Goal: Task Accomplishment & Management: Complete application form

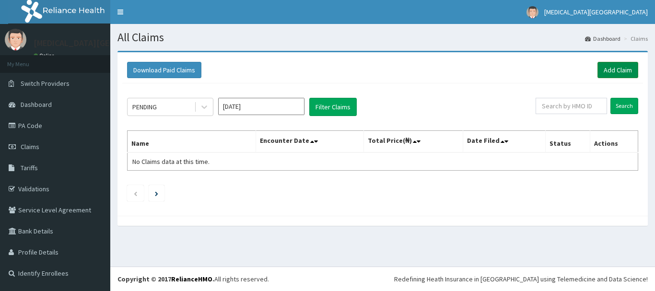
click at [625, 71] on link "Add Claim" at bounding box center [617, 70] width 41 height 16
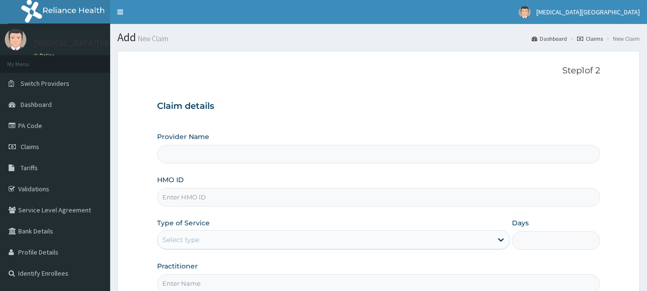
click at [242, 196] on input "HMO ID" at bounding box center [379, 197] width 444 height 19
type input "[MEDICAL_DATA][GEOGRAPHIC_DATA]"
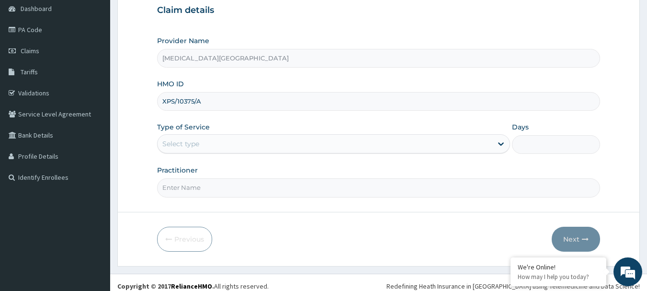
type input "XPS/10375/A"
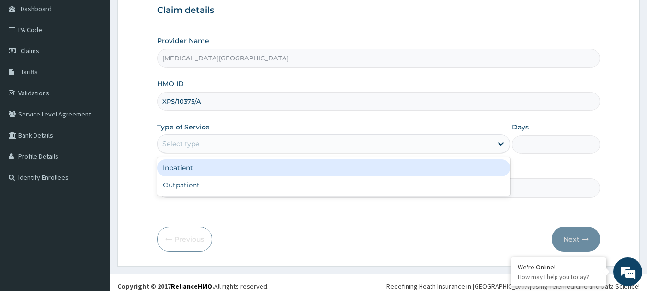
click at [298, 140] on div "Select type" at bounding box center [325, 143] width 335 height 15
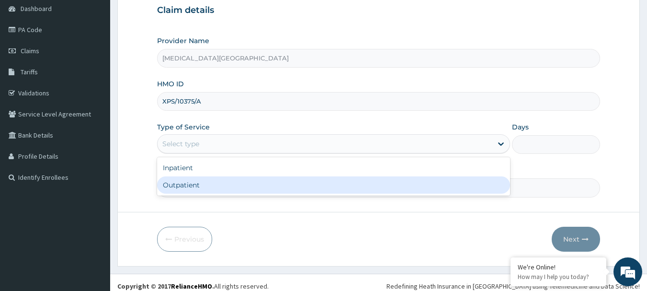
click at [249, 187] on div "Outpatient" at bounding box center [333, 184] width 353 height 17
type input "1"
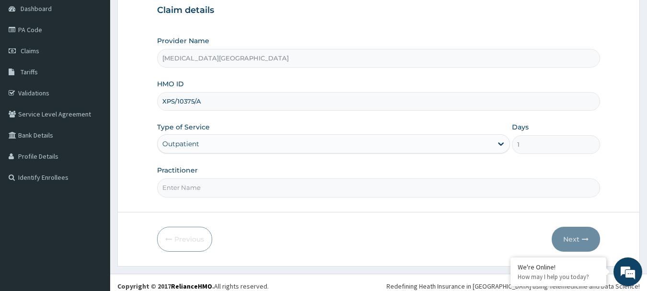
click at [249, 187] on input "Practitioner" at bounding box center [379, 187] width 444 height 19
type input "[PERSON_NAME]"
click at [577, 233] on button "Next" at bounding box center [576, 239] width 48 height 25
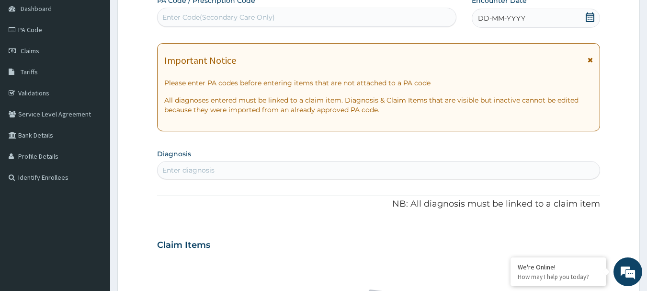
click at [449, 171] on div "Enter diagnosis" at bounding box center [379, 169] width 443 height 15
type input "[MEDICAL_DATA]"
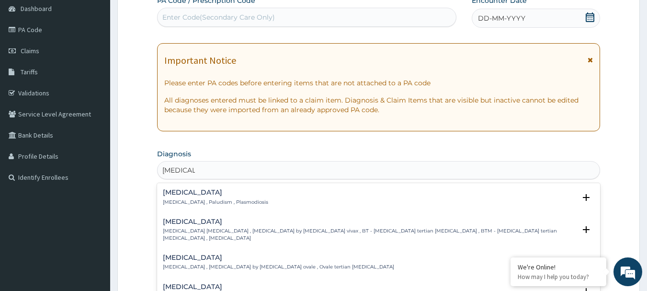
click at [228, 196] on div "[MEDICAL_DATA] [MEDICAL_DATA] , Paludism , Plasmodiosis" at bounding box center [215, 197] width 105 height 17
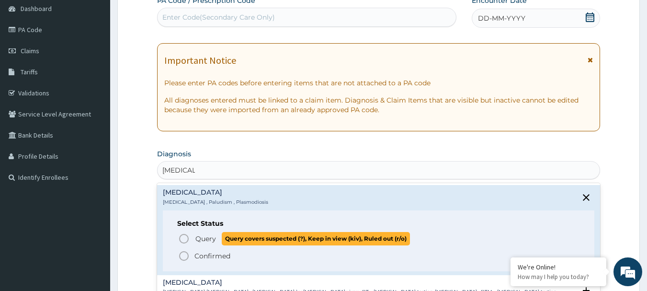
click at [190, 238] on span "Query Query covers suspected (?), Keep in view (kiv), Ruled out (r/o)" at bounding box center [379, 238] width 403 height 13
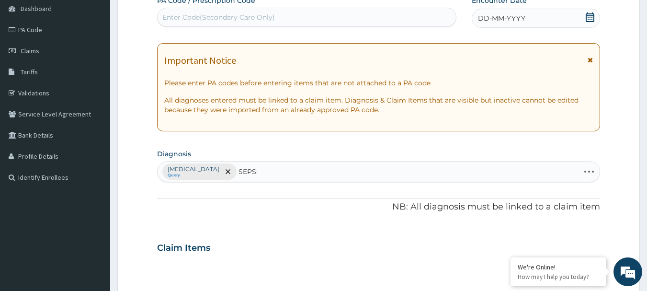
type input "[MEDICAL_DATA]"
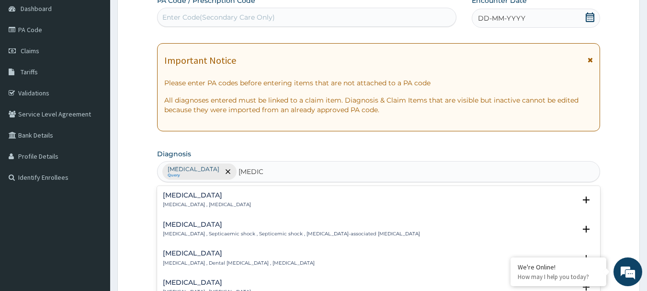
click at [180, 200] on div "[MEDICAL_DATA] [MEDICAL_DATA] , [MEDICAL_DATA]" at bounding box center [207, 200] width 88 height 17
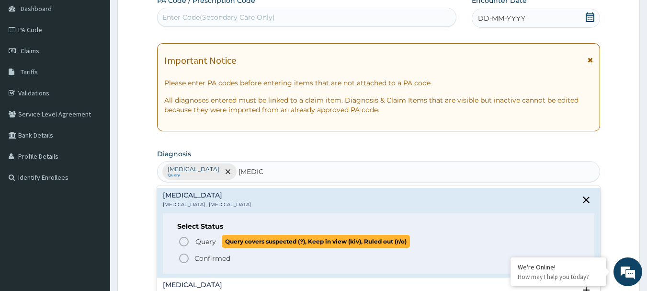
click at [184, 237] on circle "status option query" at bounding box center [184, 241] width 9 height 9
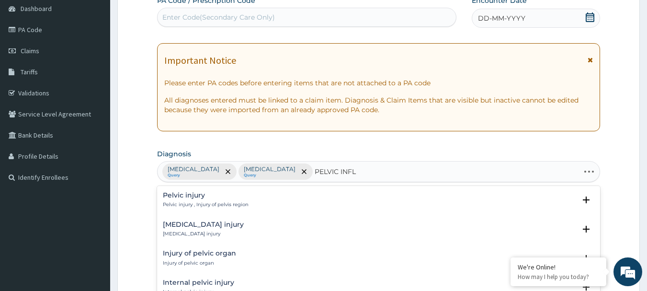
type input "PELVIC INFLA"
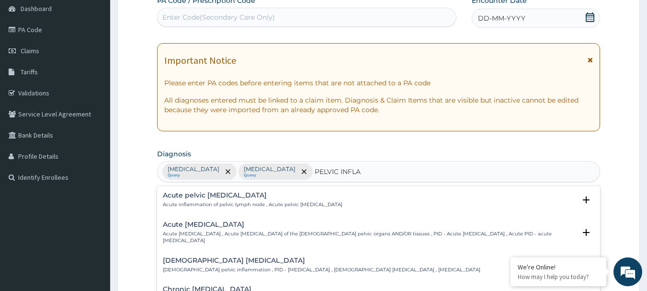
click at [178, 224] on h4 "Acute [MEDICAL_DATA]" at bounding box center [370, 224] width 414 height 7
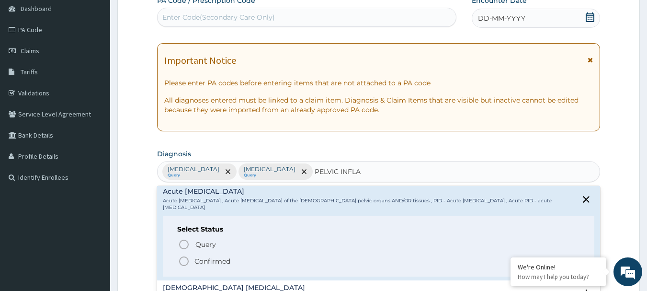
scroll to position [48, 0]
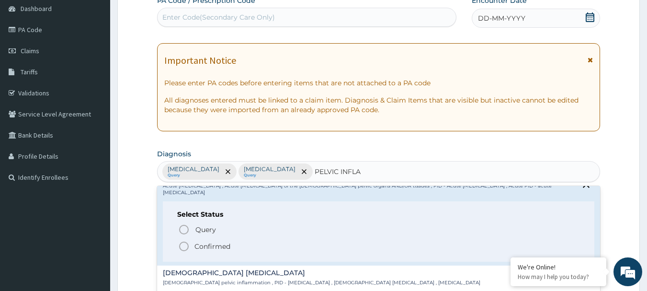
click at [184, 245] on icon "status option filled" at bounding box center [184, 247] width 12 height 12
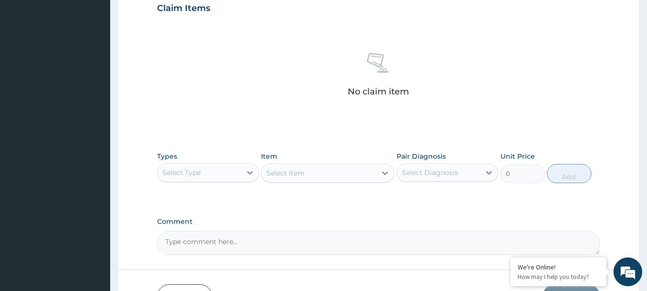
scroll to position [383, 0]
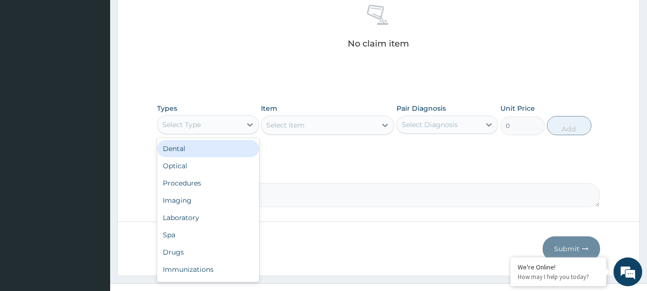
click at [229, 122] on div "Select Type" at bounding box center [200, 124] width 84 height 15
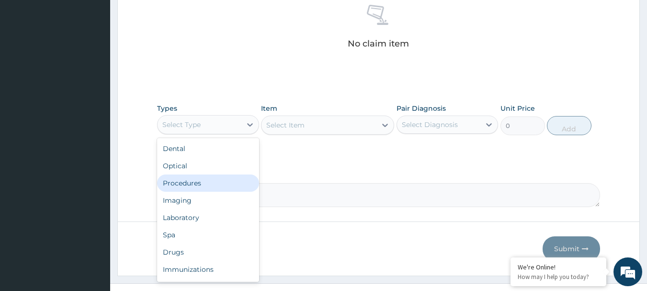
click at [191, 178] on div "Procedures" at bounding box center [208, 182] width 102 height 17
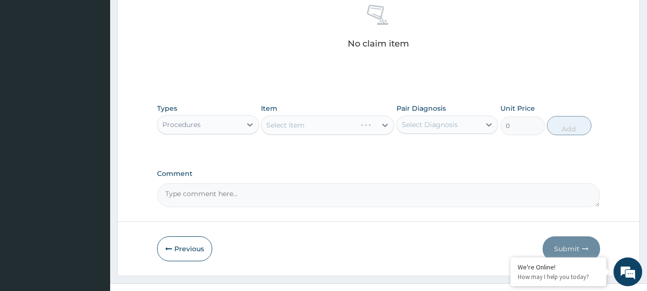
click at [332, 124] on div "Select Item" at bounding box center [327, 124] width 133 height 19
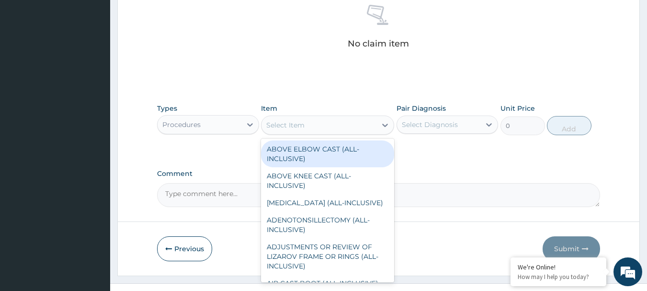
click at [332, 124] on div "Select Item" at bounding box center [319, 124] width 115 height 15
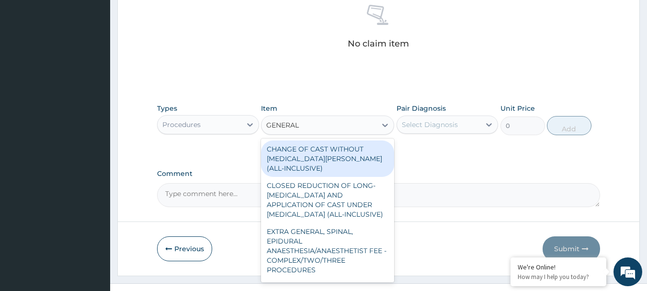
type input "GENERAL P"
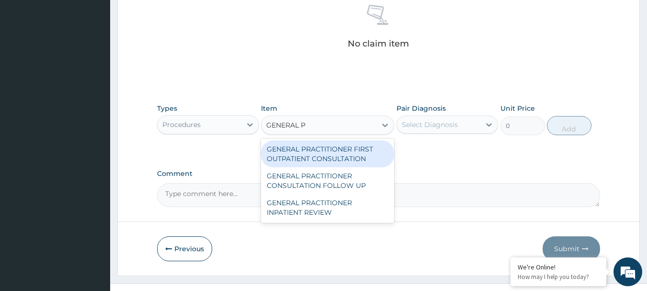
click at [333, 147] on div "GENERAL PRACTITIONER FIRST OUTPATIENT CONSULTATION" at bounding box center [327, 153] width 133 height 27
type input "3750"
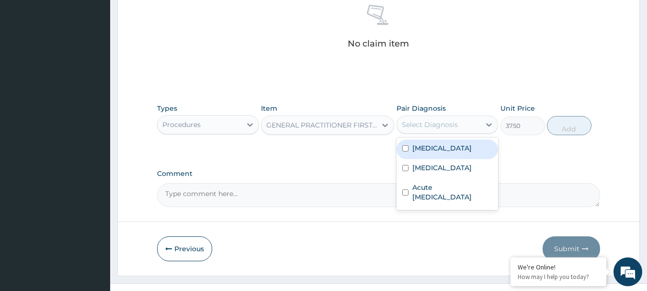
click at [442, 127] on div "Select Diagnosis" at bounding box center [430, 125] width 56 height 10
click at [438, 148] on div "[MEDICAL_DATA]" at bounding box center [448, 149] width 102 height 20
checkbox input "true"
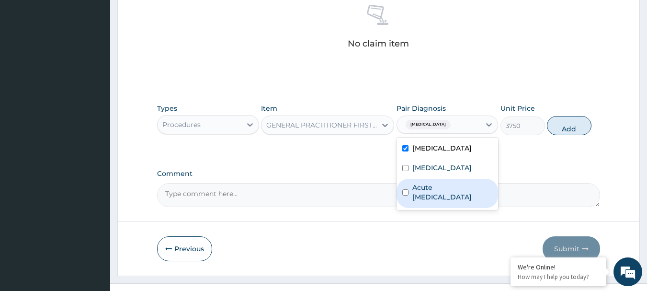
drag, startPoint x: 430, startPoint y: 166, endPoint x: 425, endPoint y: 188, distance: 22.1
click at [425, 188] on div "[MEDICAL_DATA] [MEDICAL_DATA] Acute [MEDICAL_DATA]" at bounding box center [448, 174] width 102 height 72
click at [425, 188] on label "Acute [MEDICAL_DATA]" at bounding box center [453, 192] width 81 height 19
checkbox input "true"
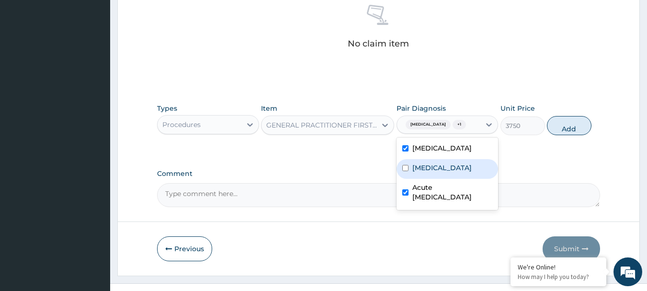
click at [413, 174] on div "[MEDICAL_DATA]" at bounding box center [448, 169] width 102 height 20
checkbox input "true"
click at [559, 123] on button "Add" at bounding box center [569, 125] width 45 height 19
type input "0"
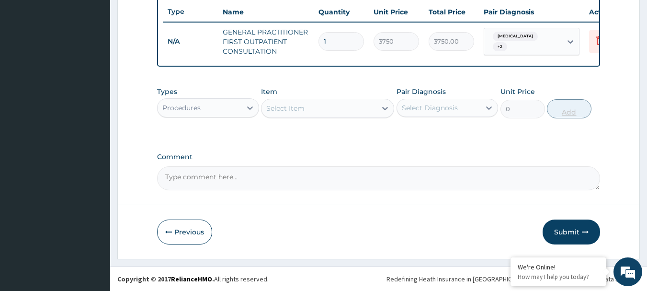
scroll to position [367, 0]
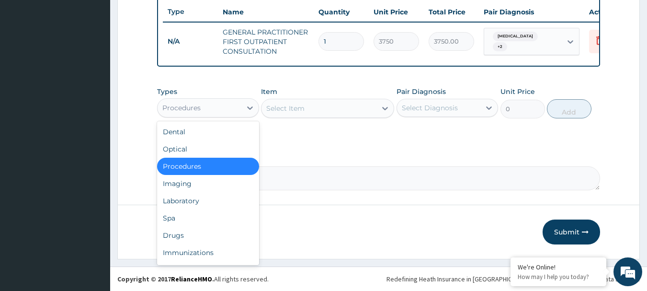
click at [214, 106] on div "Procedures" at bounding box center [200, 107] width 84 height 15
click at [186, 201] on div "Laboratory" at bounding box center [208, 200] width 102 height 17
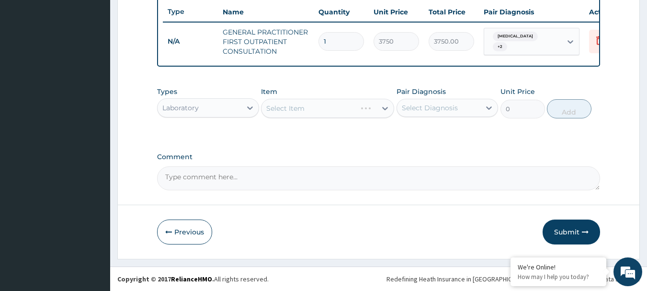
click at [319, 109] on div "Select Item" at bounding box center [327, 108] width 133 height 19
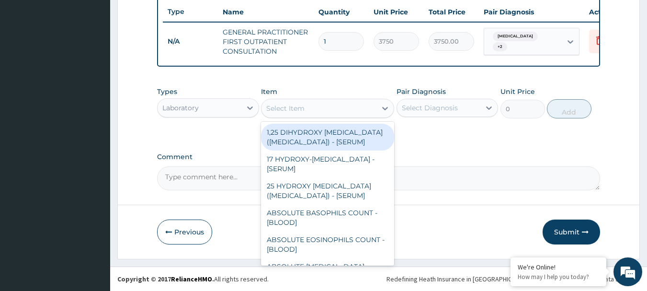
click at [319, 109] on div "Select Item" at bounding box center [319, 108] width 115 height 15
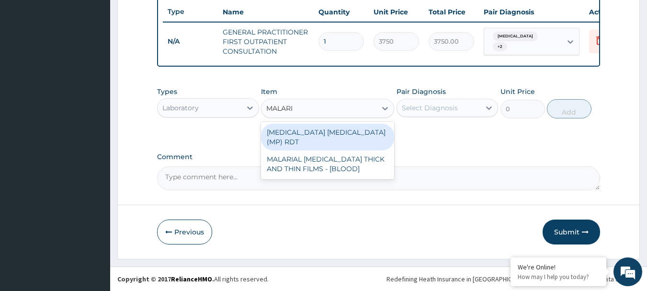
type input "[MEDICAL_DATA]"
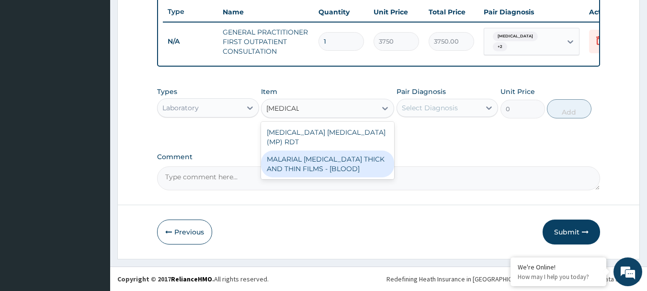
click at [313, 159] on div "MALARIAL [MEDICAL_DATA] THICK AND THIN FILMS - [BLOOD]" at bounding box center [327, 163] width 133 height 27
type input "2187.5"
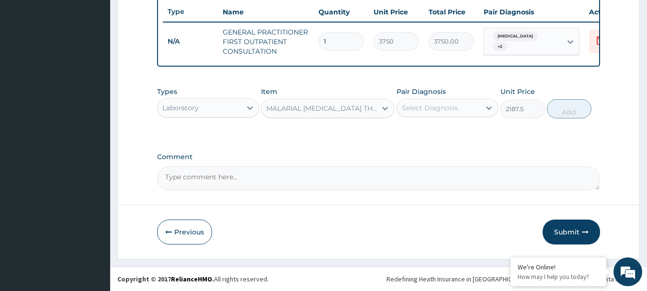
click at [445, 101] on div "Select Diagnosis" at bounding box center [439, 107] width 84 height 15
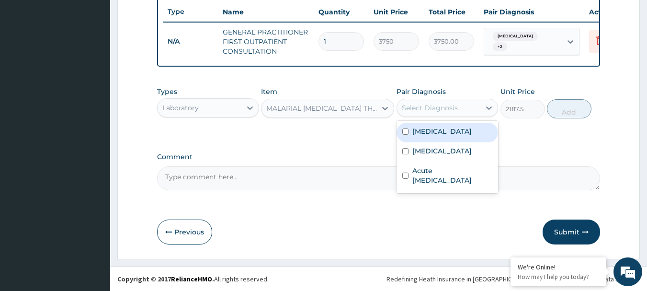
click at [432, 140] on div "[MEDICAL_DATA]" at bounding box center [448, 133] width 102 height 20
checkbox input "true"
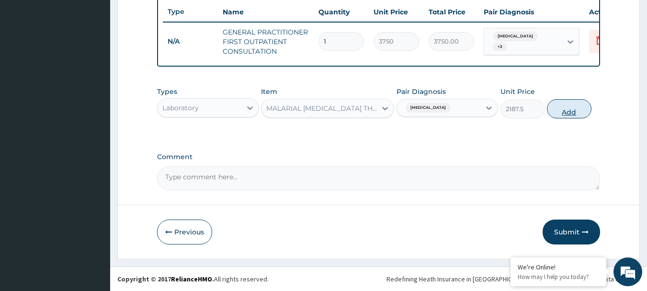
click at [573, 115] on button "Add" at bounding box center [569, 108] width 45 height 19
type input "0"
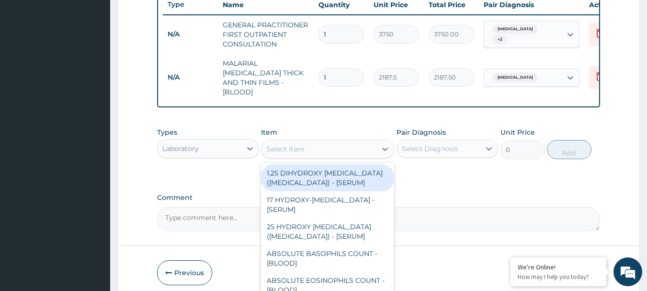
click at [323, 145] on div "Select Item" at bounding box center [319, 148] width 115 height 15
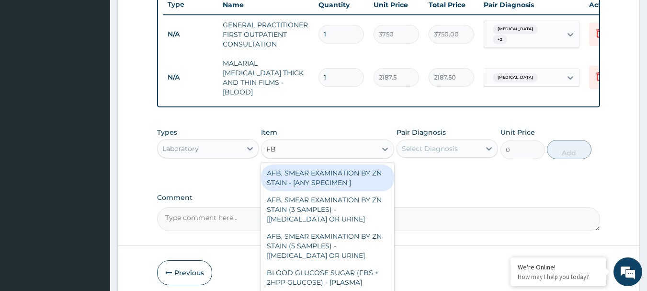
type input "FBC"
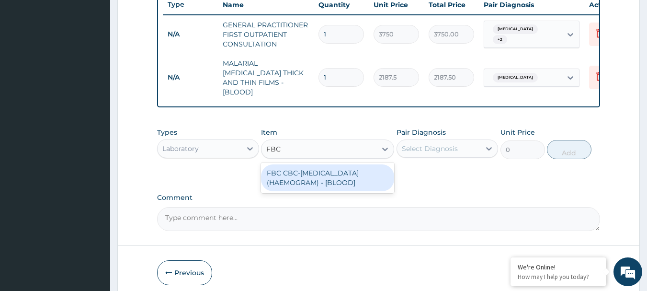
click at [316, 178] on div "FBC CBC-[MEDICAL_DATA] (HAEMOGRAM) - [BLOOD]" at bounding box center [327, 177] width 133 height 27
type input "5000"
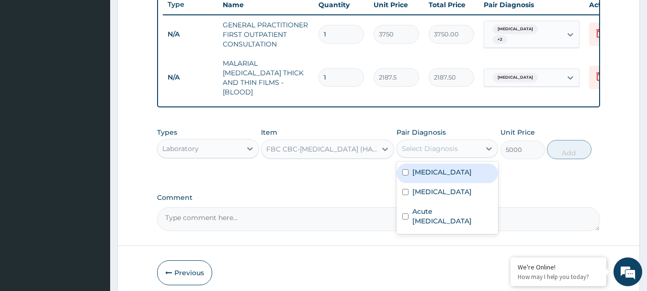
click at [430, 146] on div "Select Diagnosis" at bounding box center [430, 149] width 56 height 10
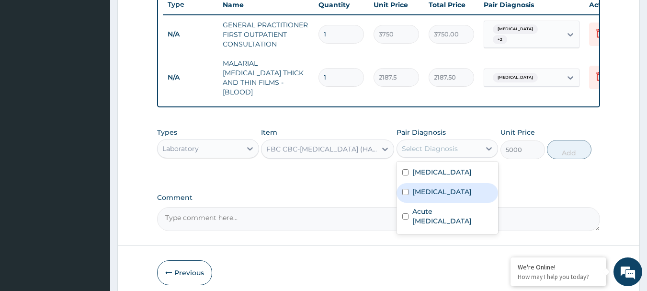
click at [431, 187] on label "[MEDICAL_DATA]" at bounding box center [442, 192] width 59 height 10
checkbox input "true"
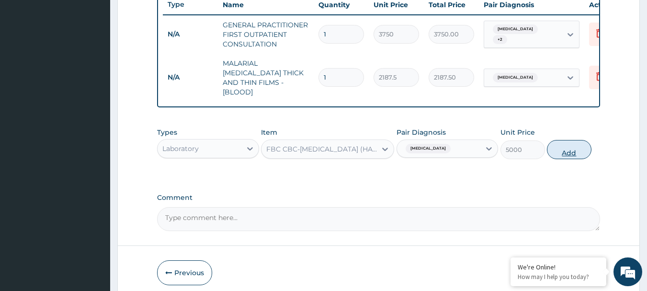
click at [563, 151] on button "Add" at bounding box center [569, 149] width 45 height 19
type input "0"
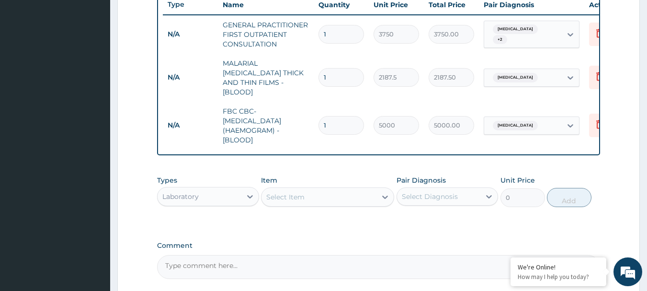
click at [224, 198] on div "Laboratory" at bounding box center [200, 196] width 84 height 15
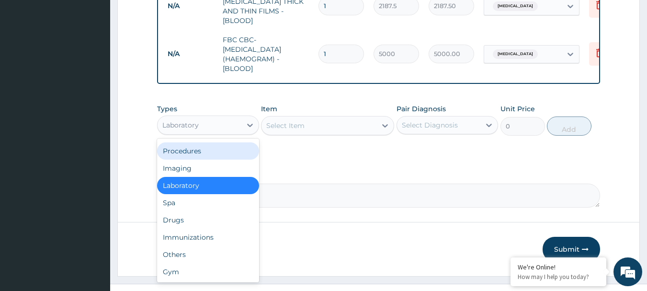
scroll to position [453, 0]
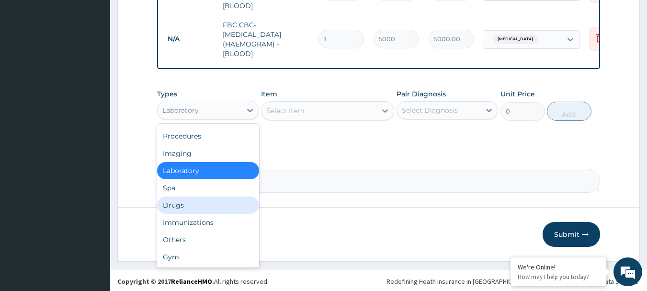
click at [181, 196] on div "Drugs" at bounding box center [208, 204] width 102 height 17
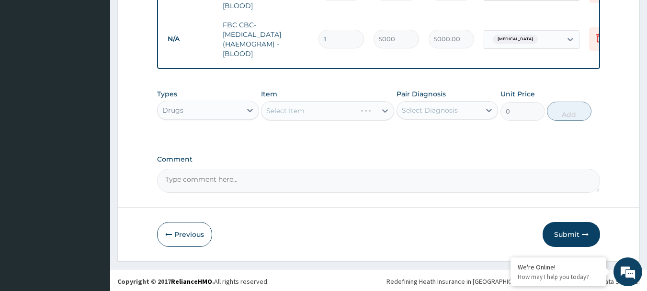
click at [312, 97] on div "Item Select Item" at bounding box center [327, 105] width 133 height 32
click at [312, 102] on div "Select Item" at bounding box center [327, 110] width 133 height 19
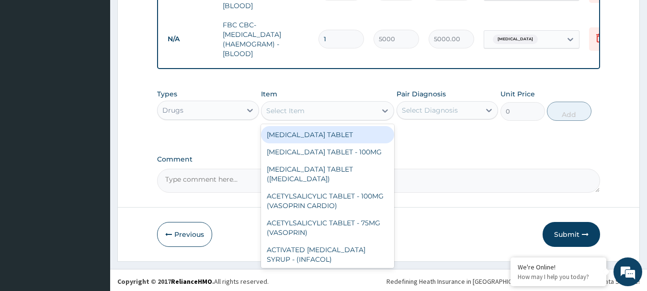
click at [312, 113] on div "Select Item" at bounding box center [319, 110] width 115 height 15
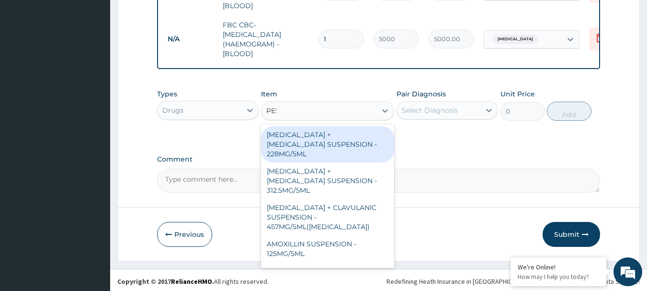
type input "PESS"
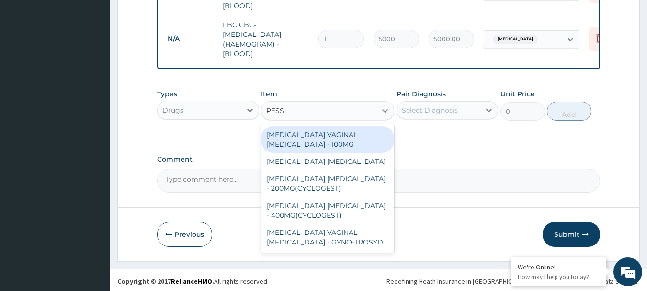
click at [308, 129] on div "[MEDICAL_DATA] VAGINAL [MEDICAL_DATA] - 100MG" at bounding box center [327, 139] width 133 height 27
type input "448"
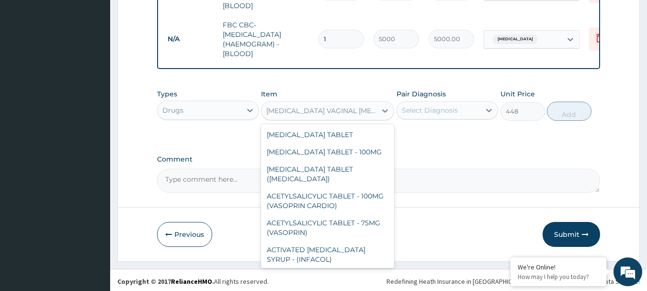
click at [309, 109] on div "[MEDICAL_DATA] VAGINAL [MEDICAL_DATA] - 100MG" at bounding box center [321, 111] width 111 height 10
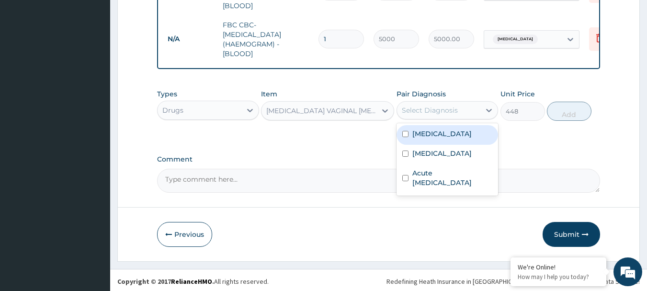
click at [451, 103] on div "Select Diagnosis" at bounding box center [439, 110] width 84 height 15
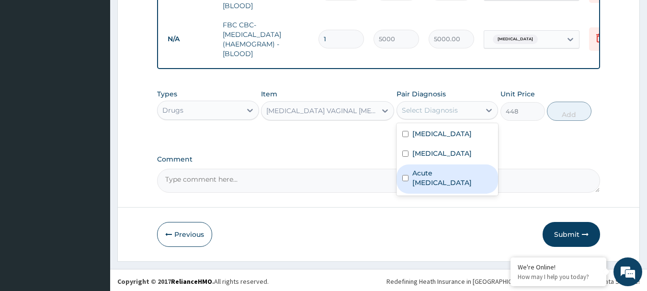
click at [424, 178] on label "Acute [MEDICAL_DATA]" at bounding box center [453, 177] width 81 height 19
checkbox input "true"
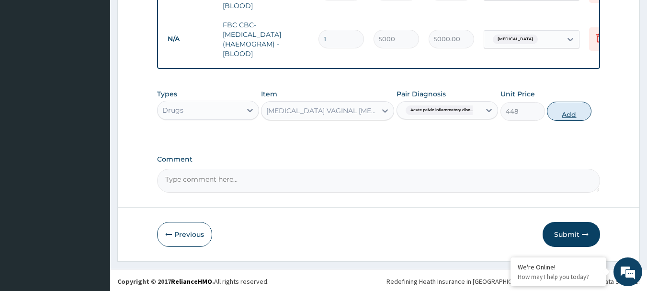
click at [571, 113] on button "Add" at bounding box center [569, 111] width 45 height 19
type input "0"
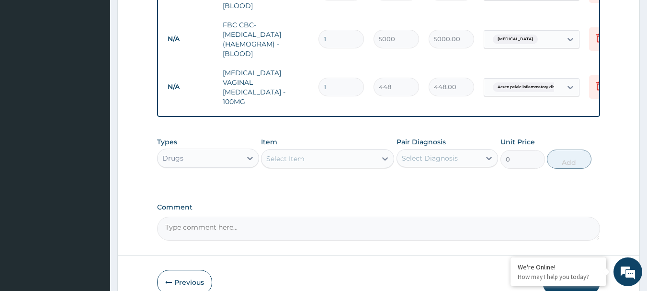
click at [345, 151] on div "Select Item" at bounding box center [319, 158] width 115 height 15
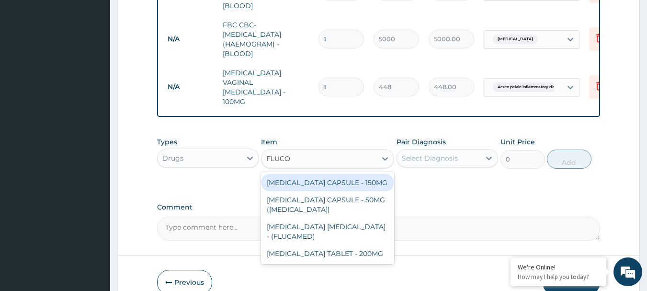
type input "FLUCON"
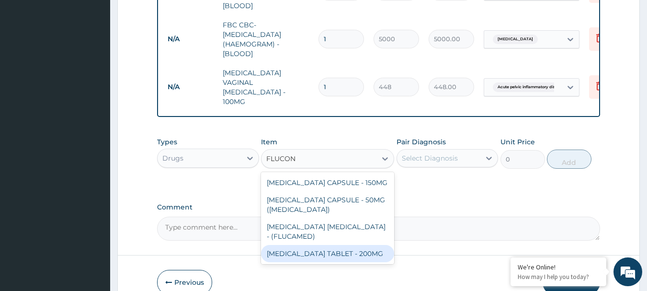
click at [326, 245] on div "[MEDICAL_DATA] TABLET - 200MG" at bounding box center [327, 253] width 133 height 17
type input "532"
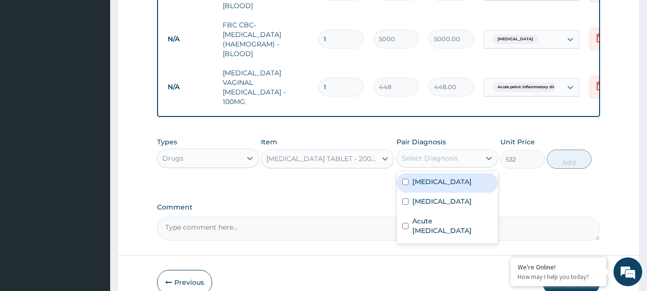
click at [433, 153] on div "Select Diagnosis" at bounding box center [430, 158] width 56 height 10
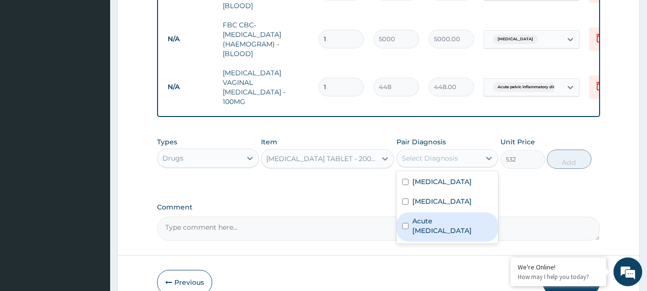
click at [420, 216] on label "Acute [MEDICAL_DATA]" at bounding box center [453, 225] width 81 height 19
checkbox input "true"
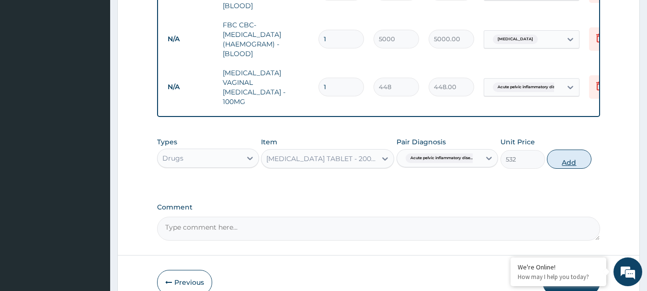
click at [563, 150] on button "Add" at bounding box center [569, 159] width 45 height 19
type input "0"
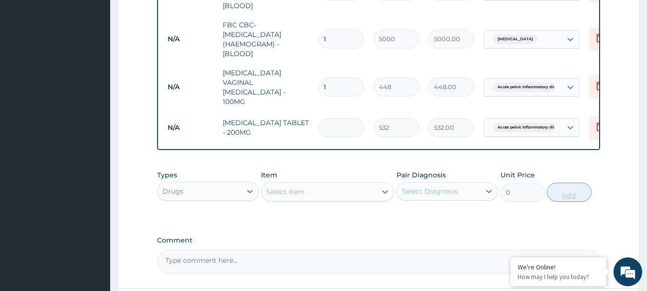
type input "0.00"
type input "5"
type input "2660.00"
type input "5"
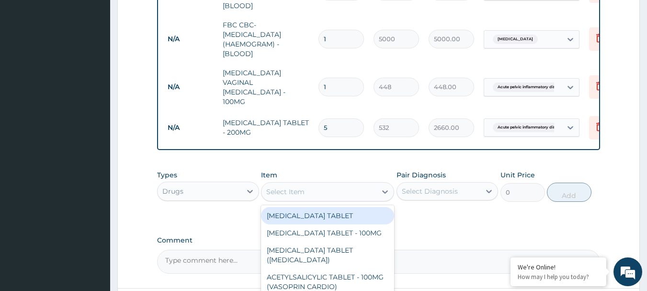
click at [376, 184] on div "Select Item" at bounding box center [319, 191] width 115 height 15
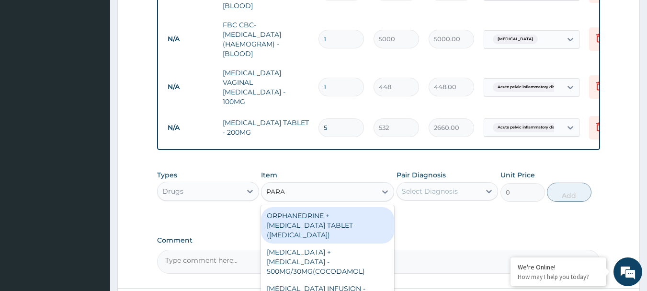
type input "PARAC"
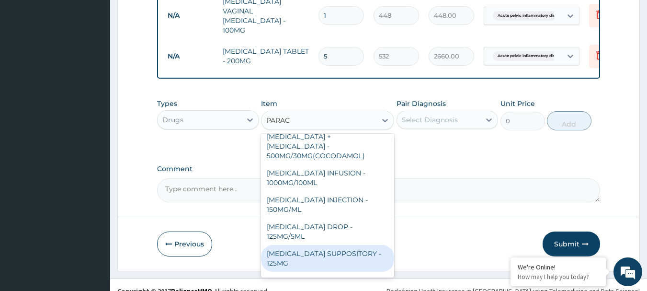
scroll to position [102, 0]
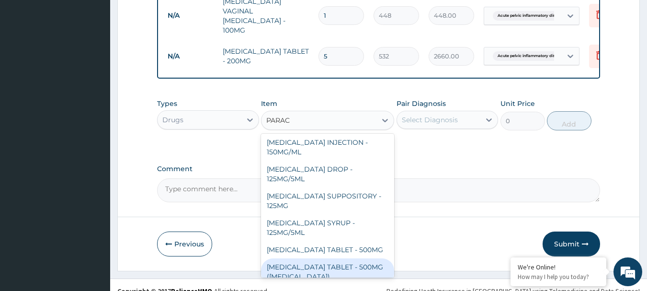
click at [337, 258] on div "[MEDICAL_DATA] TABLET - 500MG ([MEDICAL_DATA])" at bounding box center [327, 271] width 133 height 27
type input "42"
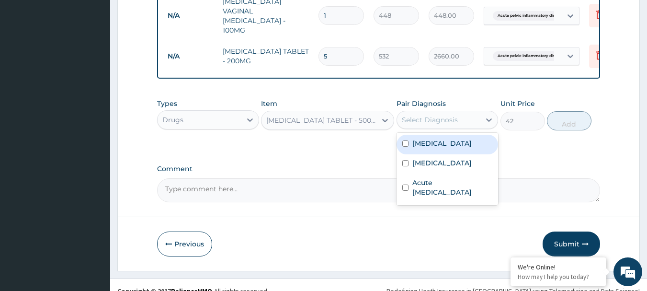
drag, startPoint x: 466, startPoint y: 108, endPoint x: 461, endPoint y: 128, distance: 20.8
click at [461, 128] on div "option Acute [MEDICAL_DATA], selected. option [MEDICAL_DATA] focused, 1 of 3. 3…" at bounding box center [448, 120] width 102 height 18
click at [461, 135] on div "[MEDICAL_DATA]" at bounding box center [448, 145] width 102 height 20
checkbox input "true"
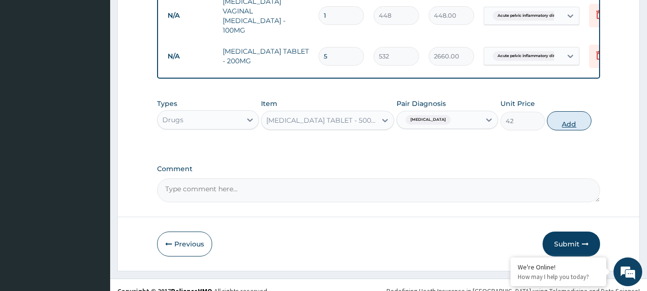
click at [566, 111] on button "Add" at bounding box center [569, 120] width 45 height 19
type input "0"
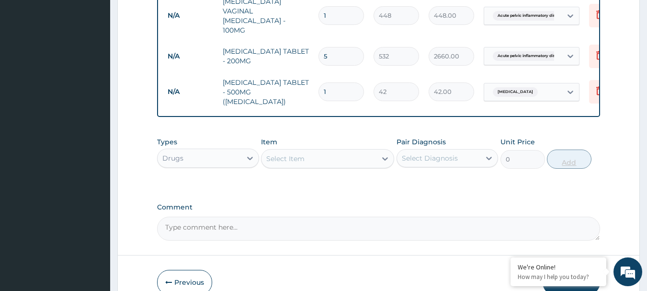
type input "18"
type input "756.00"
type input "18"
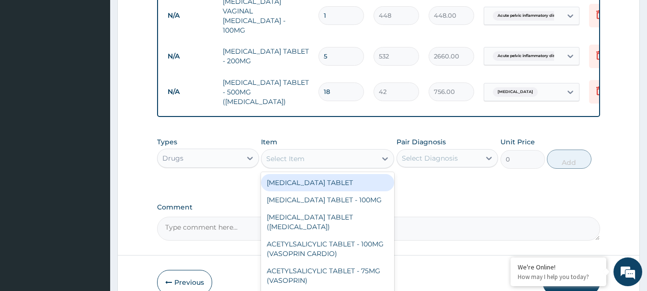
click at [294, 154] on div "Select Item" at bounding box center [285, 159] width 38 height 10
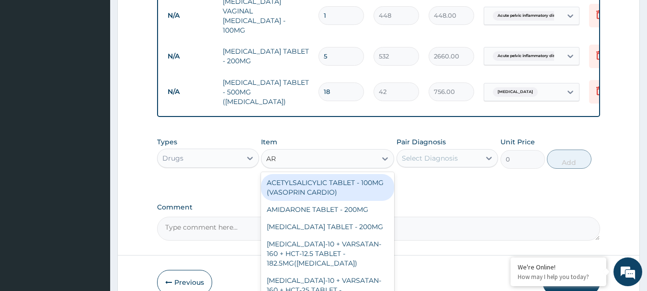
type input "A"
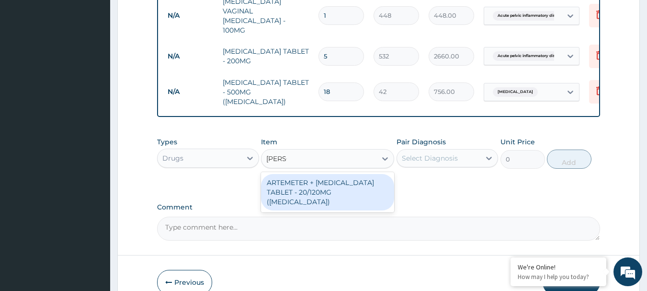
type input "COART"
click at [309, 174] on div "ARTEMETER + [MEDICAL_DATA] TABLET - 20/120MG ([MEDICAL_DATA])" at bounding box center [327, 192] width 133 height 36
type input "210"
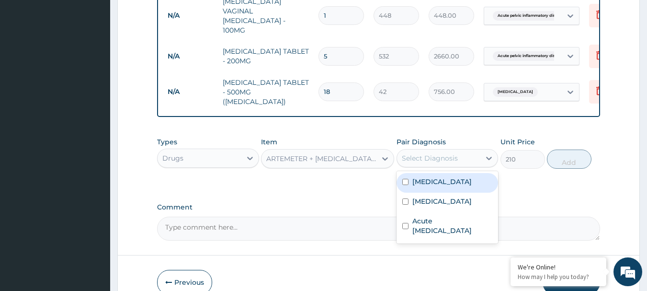
click at [446, 153] on div "Select Diagnosis" at bounding box center [430, 158] width 56 height 10
click at [425, 177] on label "[MEDICAL_DATA]" at bounding box center [442, 182] width 59 height 10
checkbox input "true"
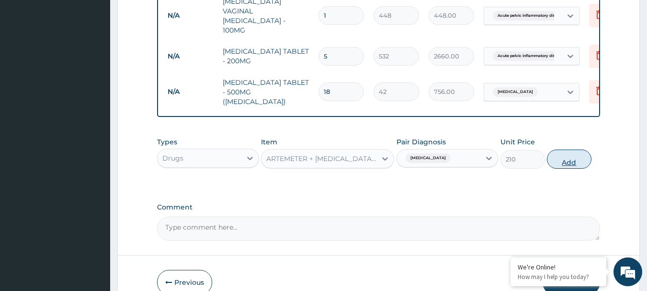
click at [571, 150] on button "Add" at bounding box center [569, 159] width 45 height 19
type input "0"
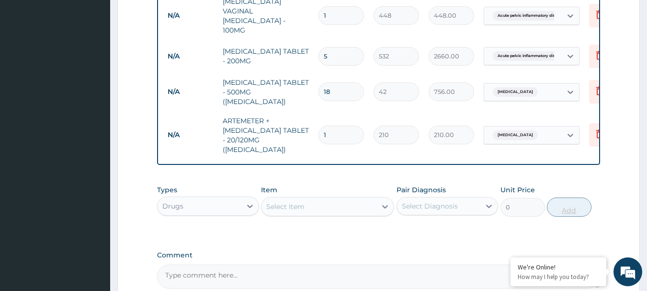
type input "0.00"
type input "2"
type input "420.00"
type input "24"
type input "5040.00"
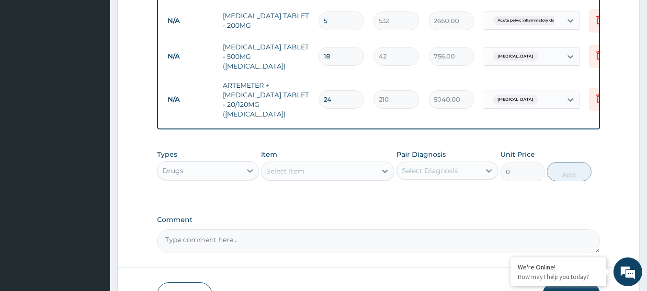
scroll to position [596, 0]
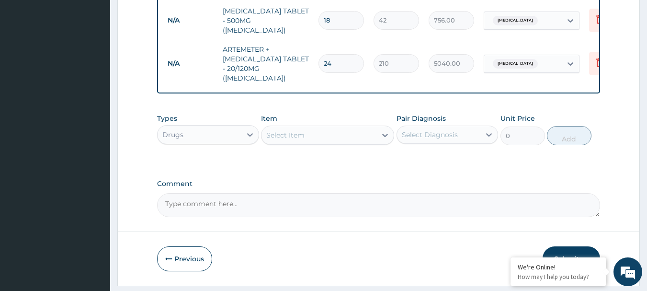
type input "24"
click at [555, 246] on button "Submit" at bounding box center [572, 258] width 58 height 25
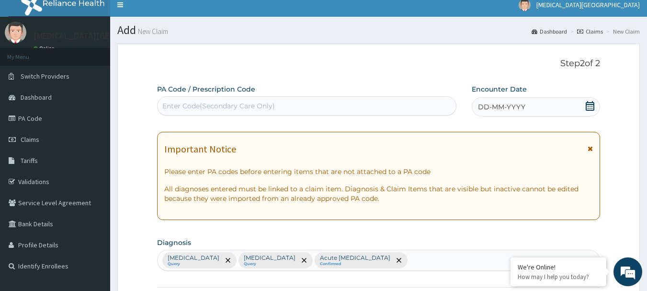
scroll to position [0, 0]
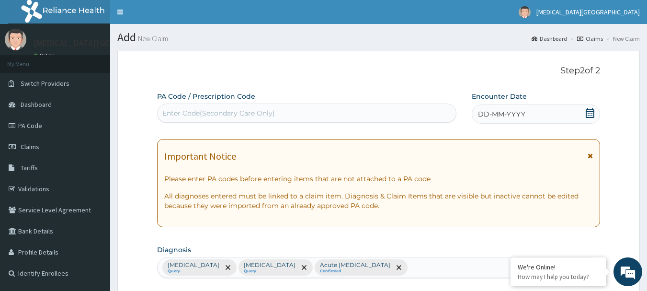
click at [589, 117] on icon at bounding box center [590, 113] width 9 height 10
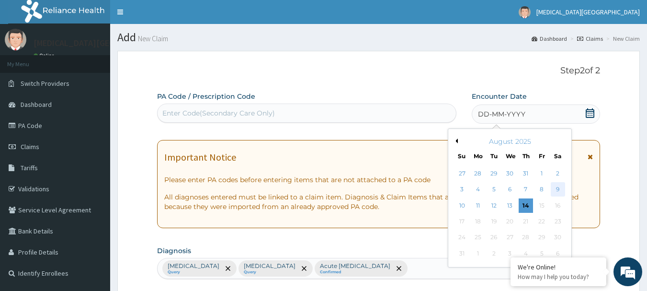
click at [556, 188] on div "9" at bounding box center [558, 190] width 14 height 14
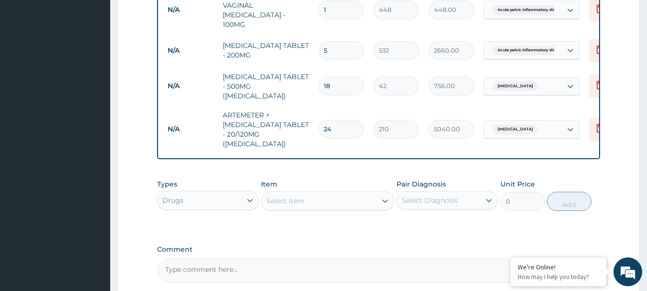
scroll to position [596, 0]
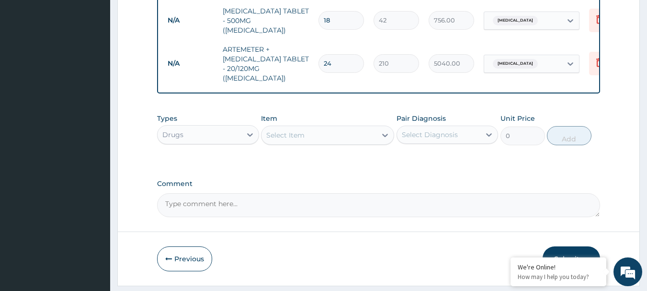
click at [568, 246] on button "Submit" at bounding box center [572, 258] width 58 height 25
